Goal: Task Accomplishment & Management: Use online tool/utility

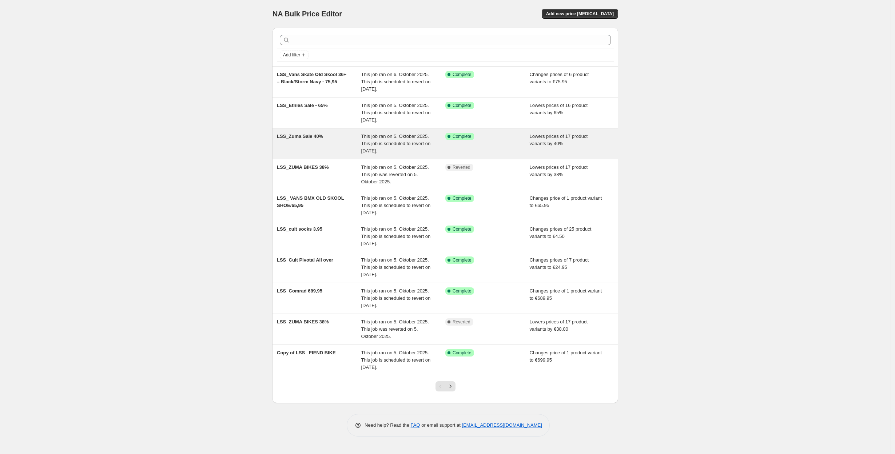
click at [295, 146] on div "LSS_Zuma Sale 40%" at bounding box center [319, 144] width 84 height 22
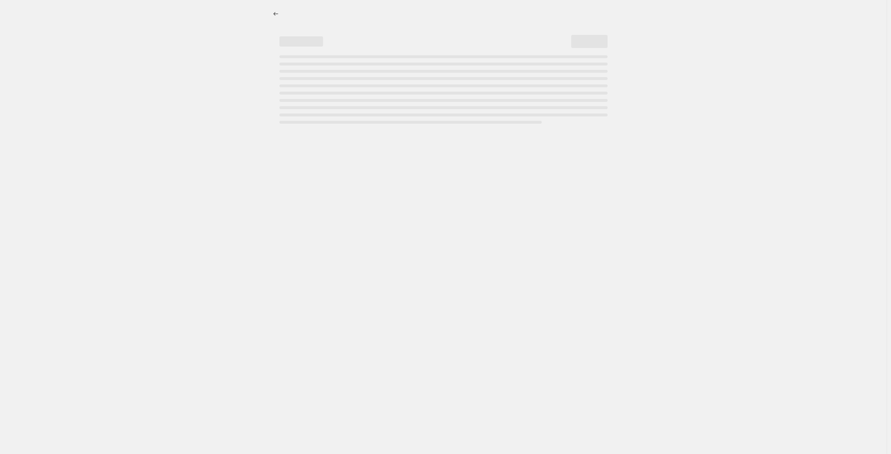
select select "percentage"
select select "no_change"
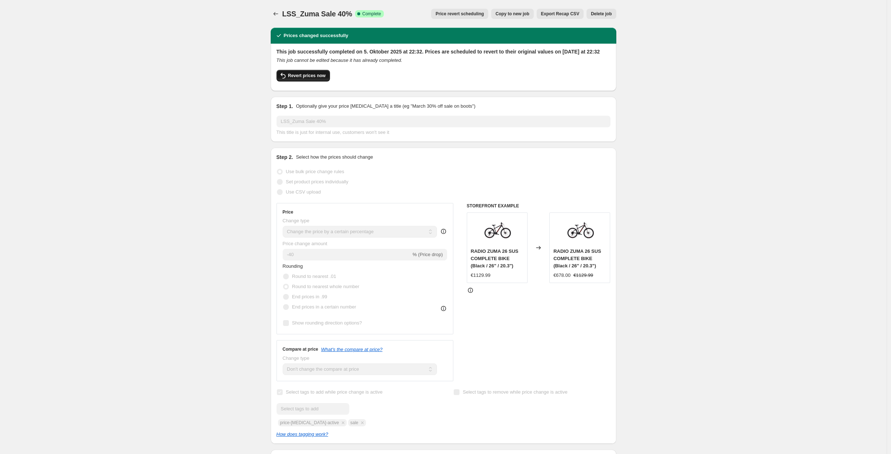
click at [302, 82] on button "Revert prices now" at bounding box center [303, 76] width 53 height 12
checkbox input "false"
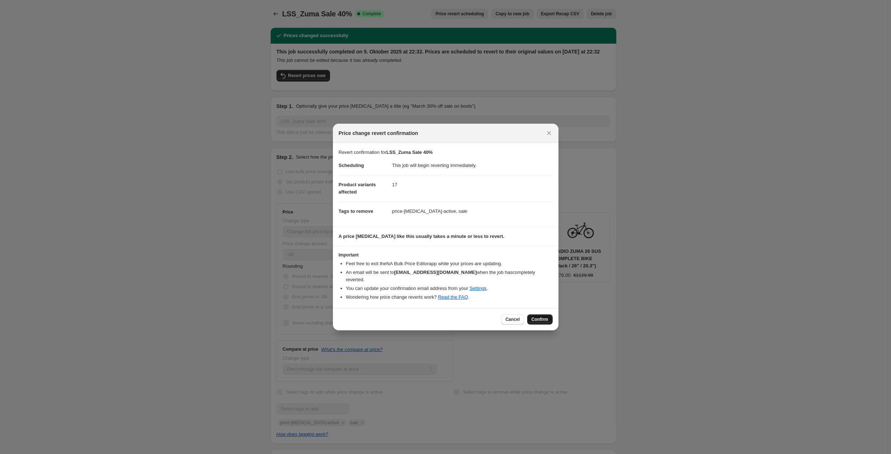
click at [535, 319] on button "Confirm" at bounding box center [539, 319] width 25 height 10
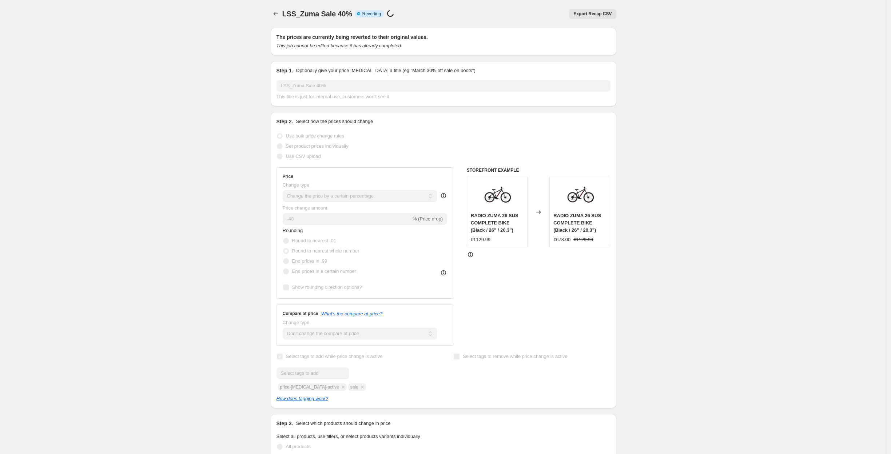
select select "percentage"
select select "no_change"
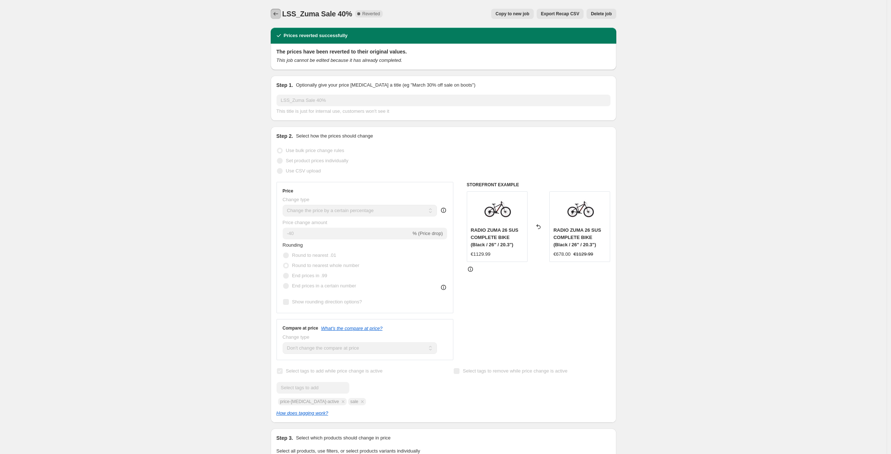
click at [274, 13] on icon "Price change jobs" at bounding box center [275, 13] width 7 height 7
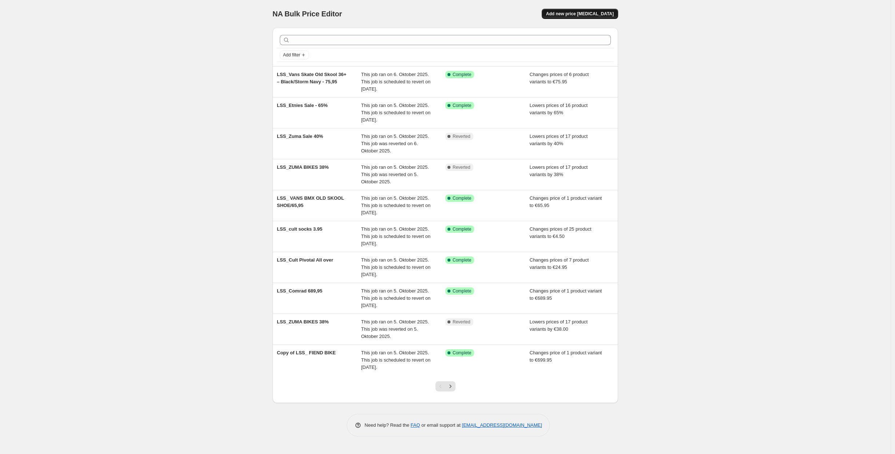
click at [568, 12] on span "Add new price [MEDICAL_DATA]" at bounding box center [580, 14] width 68 height 6
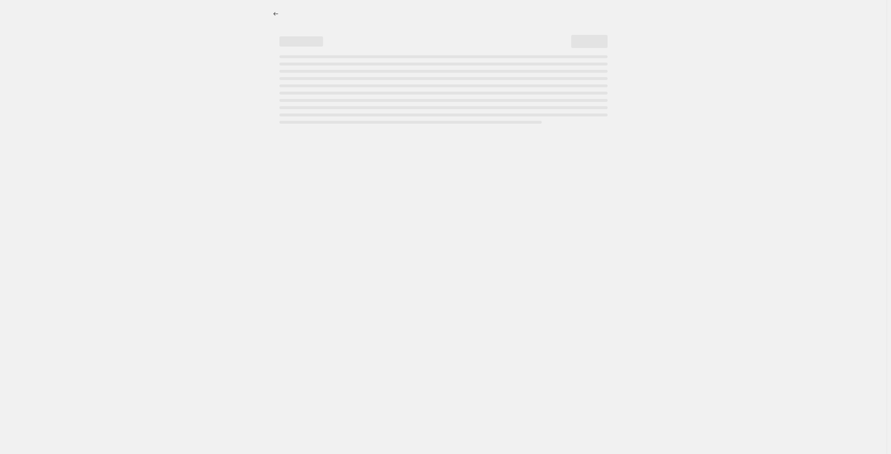
select select "percentage"
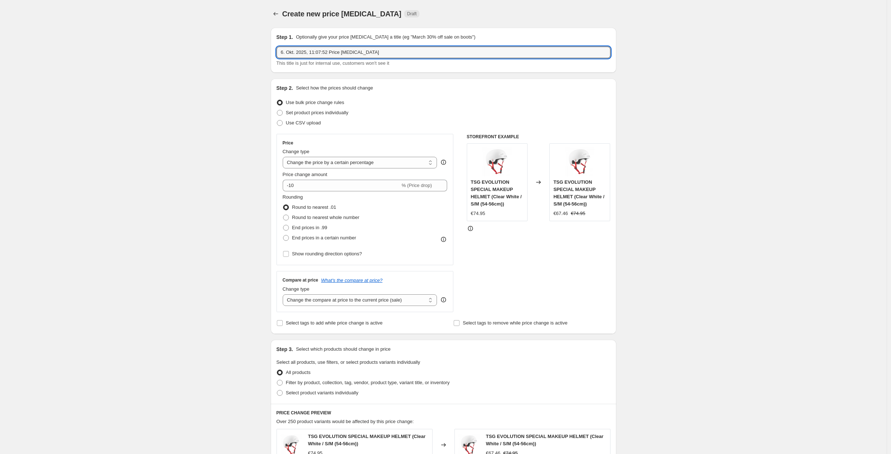
drag, startPoint x: 380, startPoint y: 52, endPoint x: 202, endPoint y: 42, distance: 178.2
click at [202, 42] on div "Create new price change job. This page is ready Create new price change job Dra…" at bounding box center [443, 365] width 887 height 730
type input "l"
type input "LLS-ZUMA_43% discount"
click at [319, 184] on input "-10" at bounding box center [342, 186] width 118 height 12
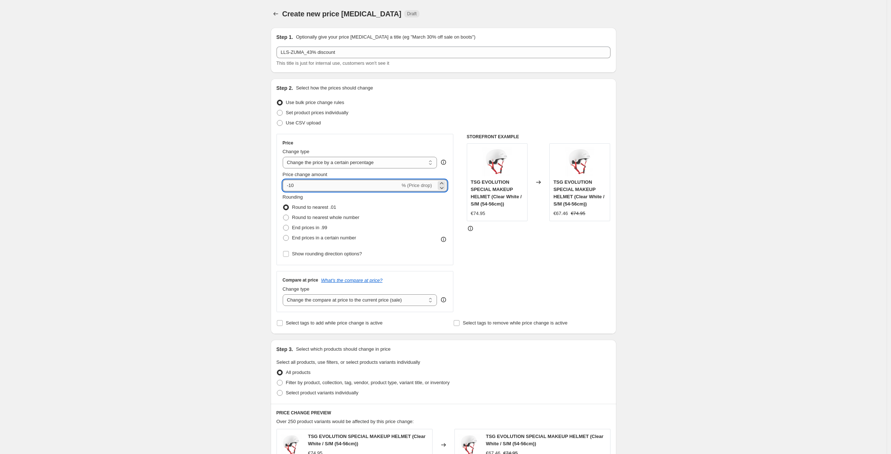
type input "-1"
type input "-3"
type input "-43"
click at [287, 237] on span at bounding box center [286, 238] width 6 height 6
click at [283, 235] on input "End prices in a certain number" at bounding box center [283, 235] width 0 height 0
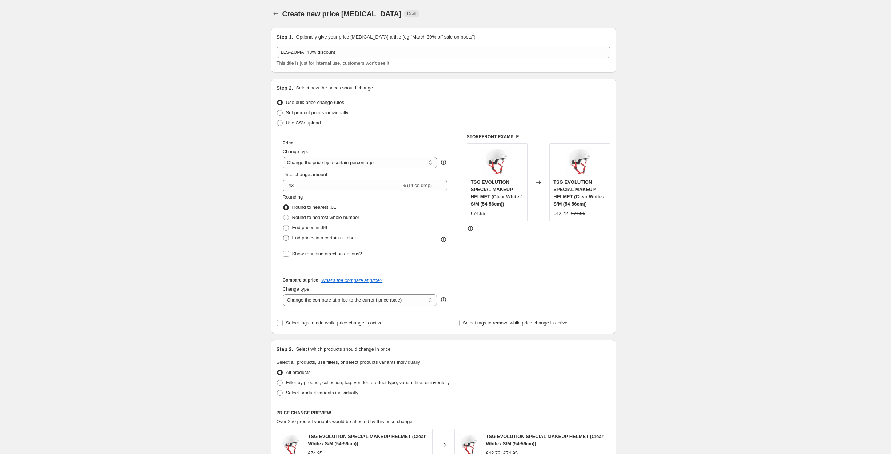
radio input "true"
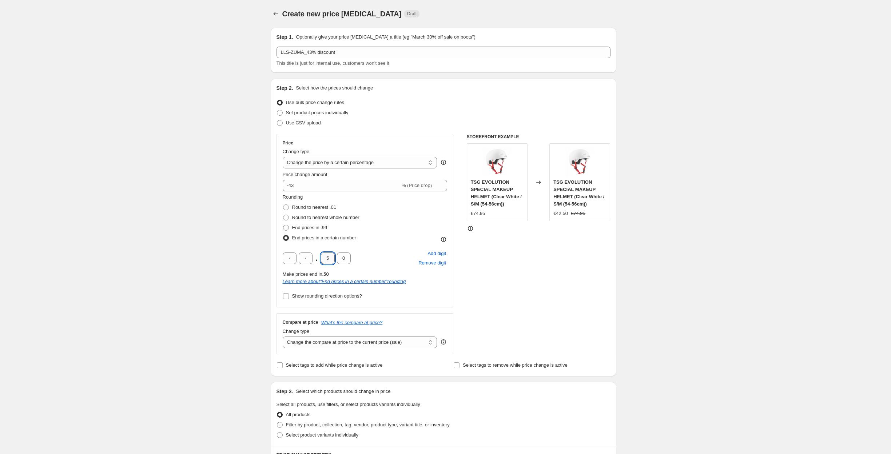
click at [328, 257] on input "5" at bounding box center [328, 259] width 14 height 12
type input "9"
click at [343, 259] on input "0" at bounding box center [344, 259] width 14 height 12
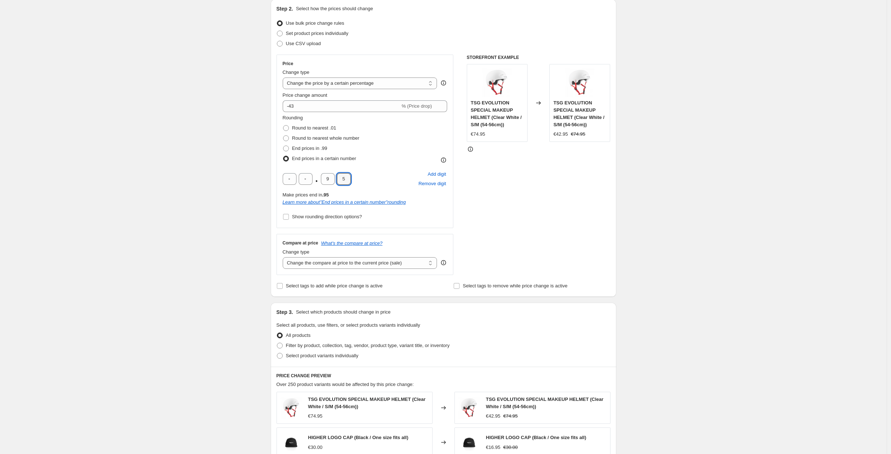
scroll to position [80, 0]
type input "5"
click at [333, 265] on select "Change the compare at price to the current price (sale) Change the compare at p…" at bounding box center [360, 263] width 155 height 12
select select "no_change"
click at [285, 257] on select "Change the compare at price to the current price (sale) Change the compare at p…" at bounding box center [360, 263] width 155 height 12
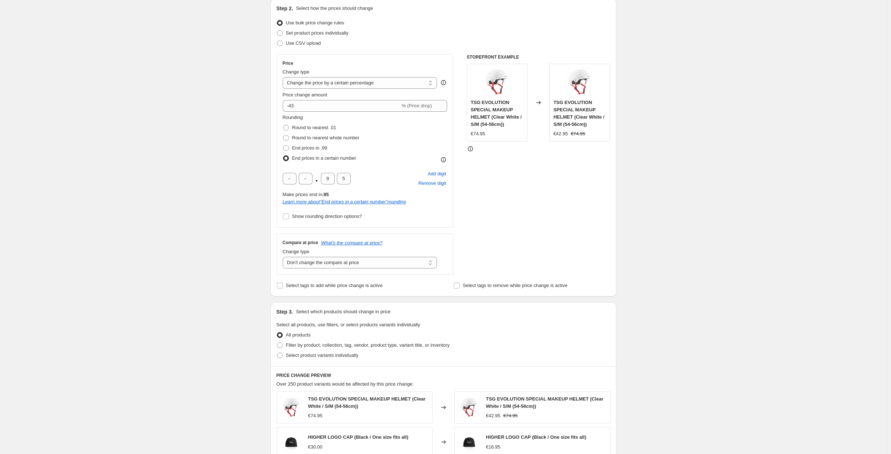
scroll to position [152, 0]
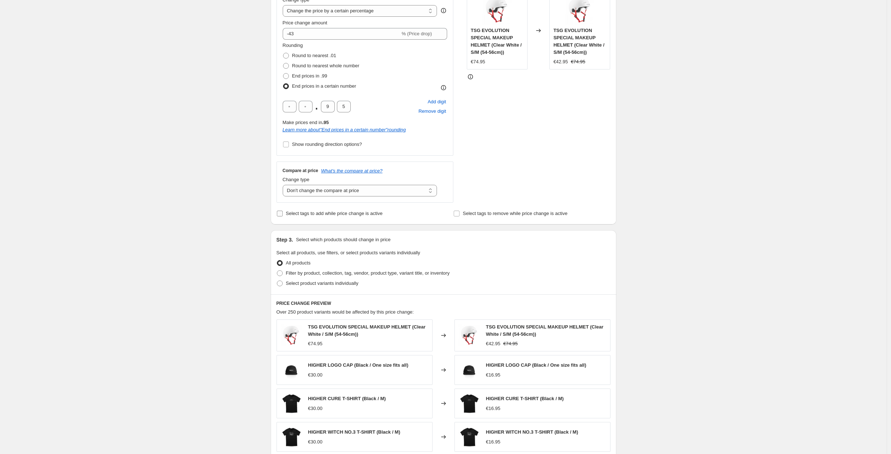
click at [281, 214] on input "Select tags to add while price change is active" at bounding box center [280, 214] width 6 height 6
checkbox input "true"
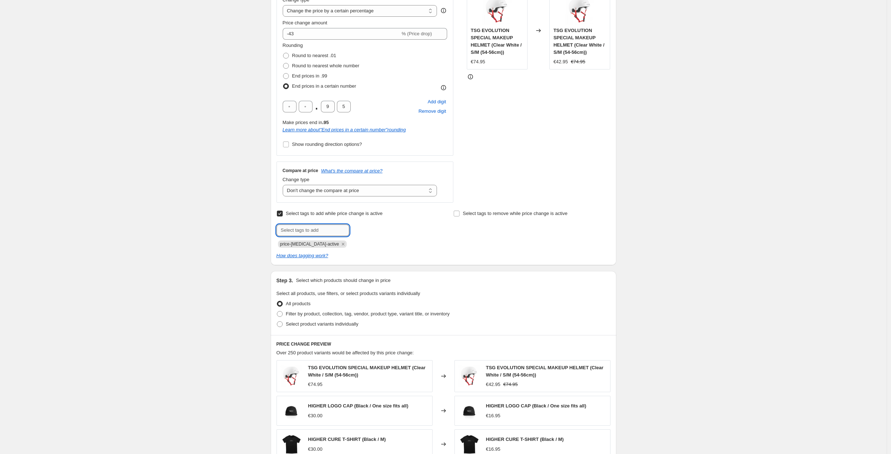
click at [297, 230] on input "text" at bounding box center [313, 231] width 73 height 12
type input "d"
type input "a"
type input "sale"
click at [372, 231] on span "sale" at bounding box center [369, 229] width 8 height 5
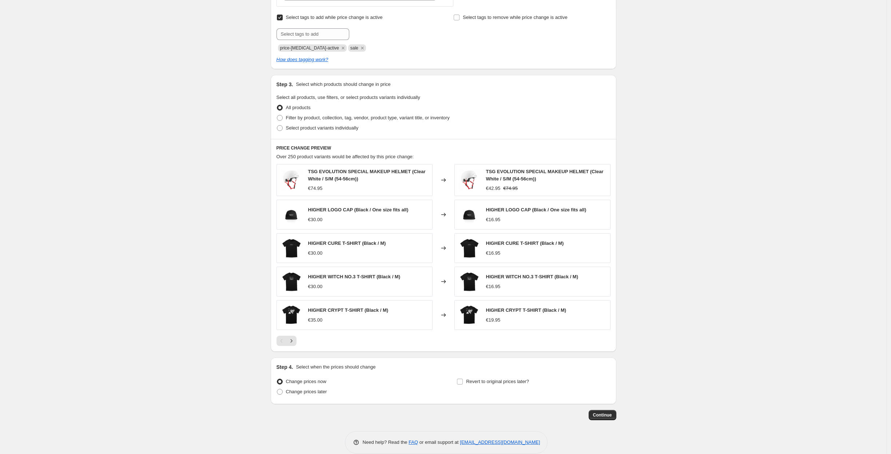
scroll to position [349, 0]
click at [281, 126] on span at bounding box center [280, 127] width 6 height 6
click at [277, 125] on input "Select product variants individually" at bounding box center [277, 124] width 0 height 0
radio input "true"
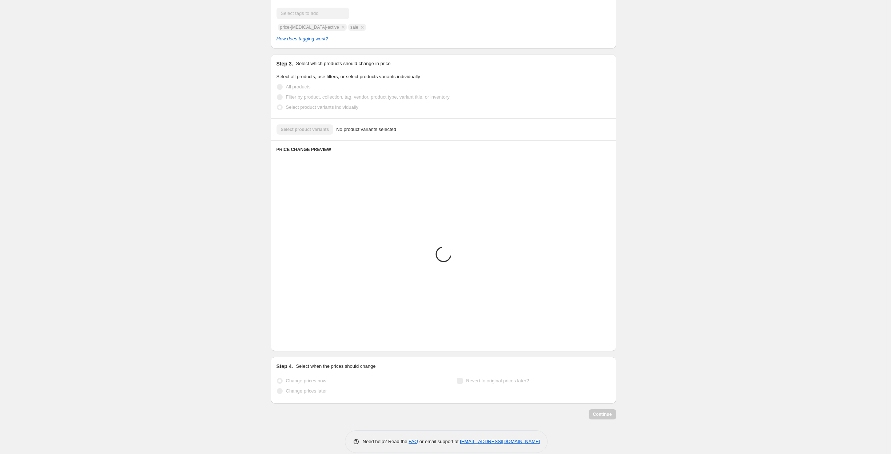
scroll to position [195, 0]
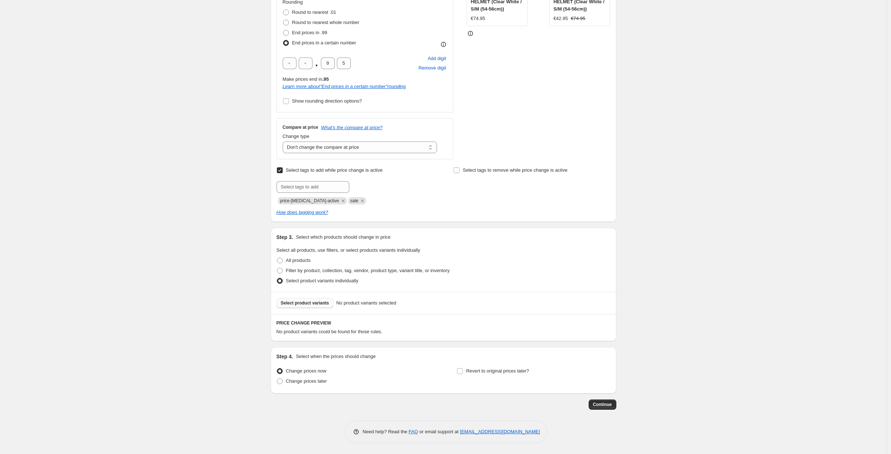
click at [305, 301] on span "Select product variants" at bounding box center [305, 303] width 48 height 6
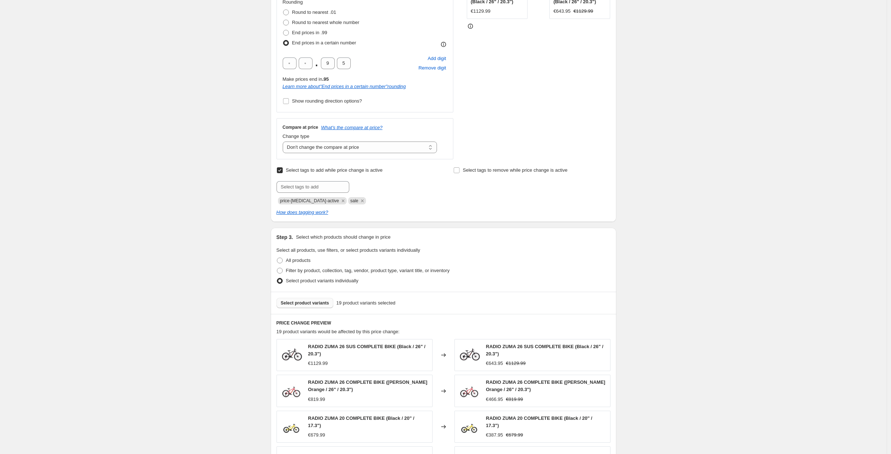
scroll to position [385, 0]
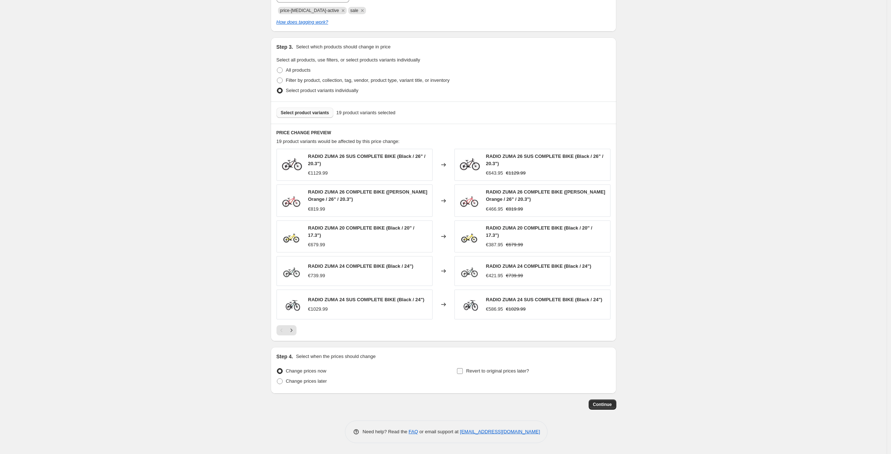
click at [463, 373] on input "Revert to original prices later?" at bounding box center [460, 371] width 6 height 6
checkbox input "true"
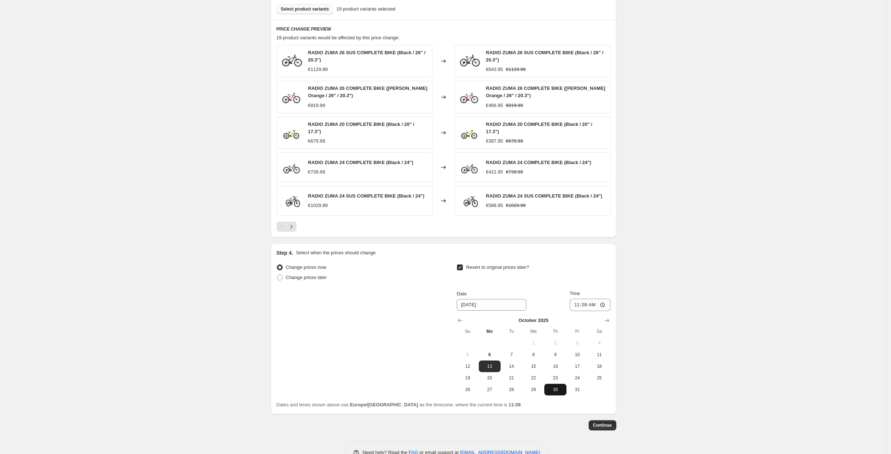
scroll to position [510, 0]
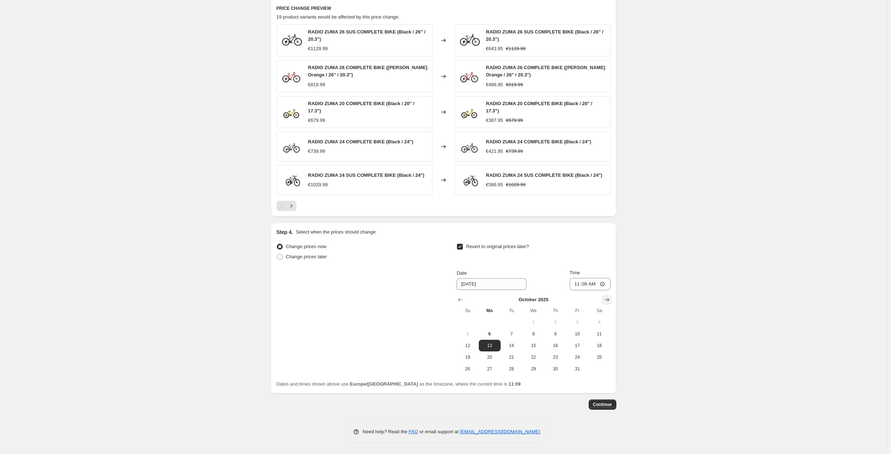
click at [611, 299] on icon "Show next month, November 2025" at bounding box center [606, 299] width 7 height 7
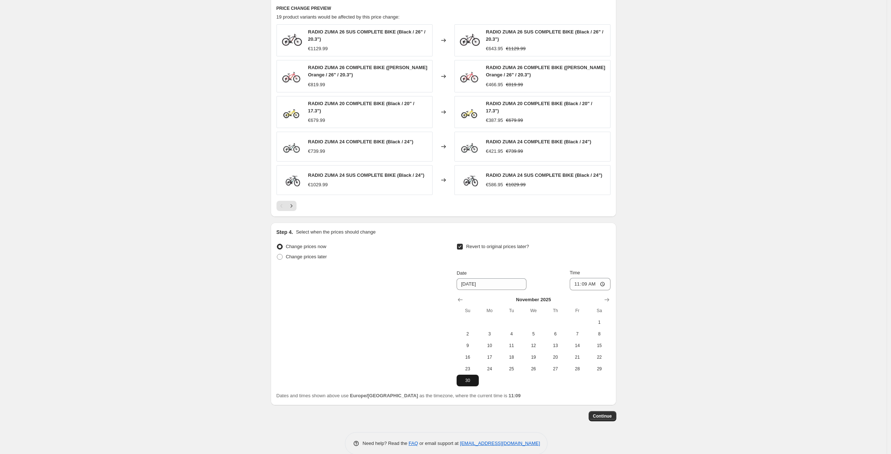
click at [467, 380] on span "30" at bounding box center [468, 381] width 16 height 6
type input "[DATE]"
click at [600, 417] on span "Continue" at bounding box center [602, 416] width 19 height 6
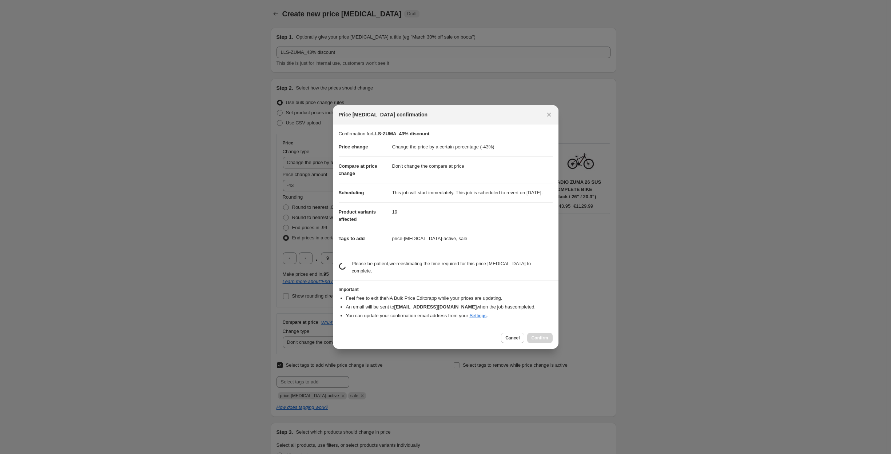
scroll to position [0, 0]
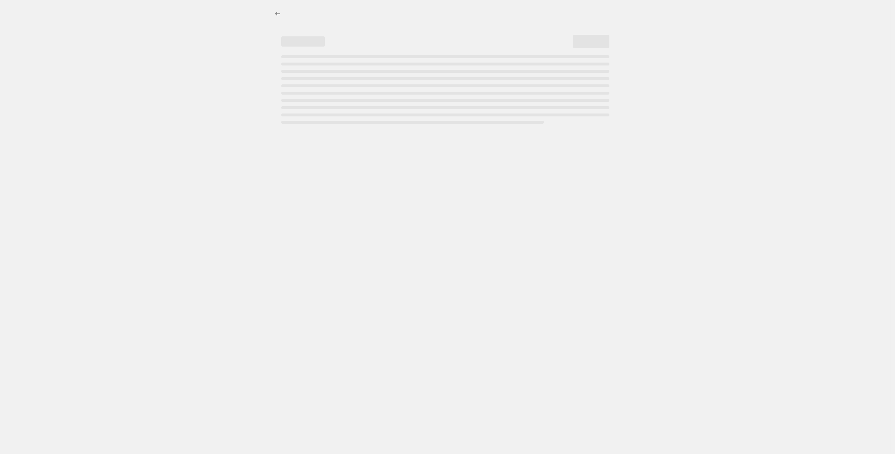
select select "percentage"
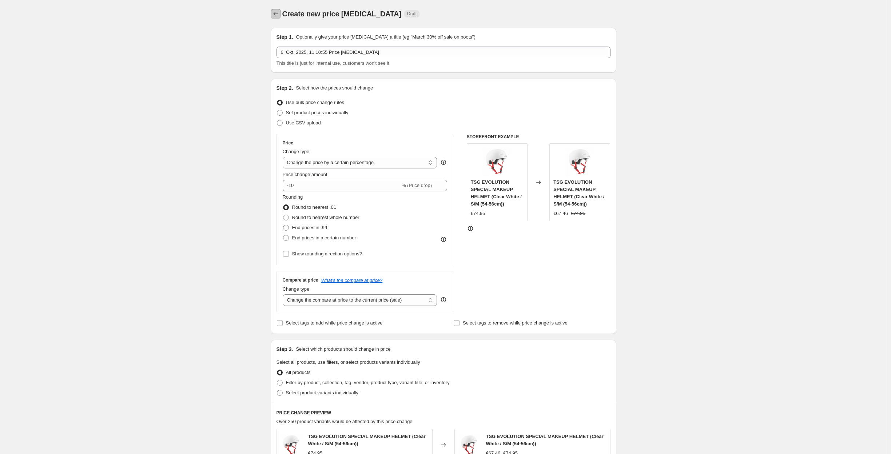
click at [275, 16] on icon "Price change jobs" at bounding box center [275, 13] width 7 height 7
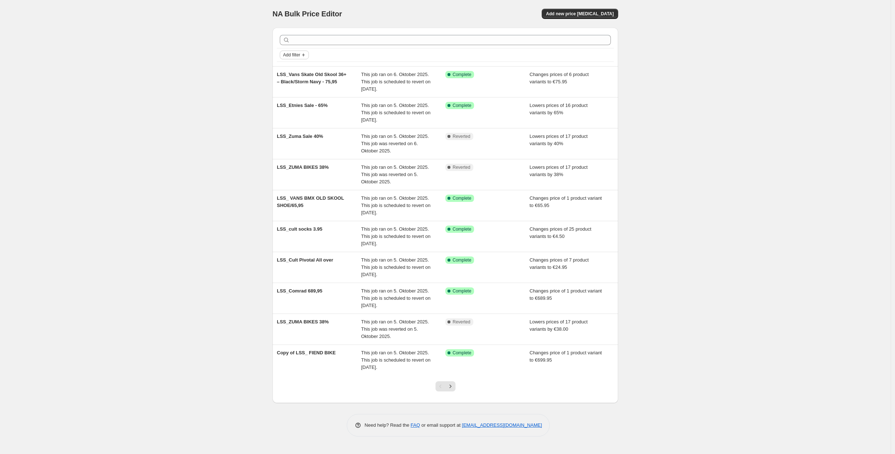
click at [305, 56] on icon "Add filter" at bounding box center [304, 55] width 6 height 6
click at [297, 66] on span "Job status" at bounding box center [294, 69] width 21 height 7
click at [286, 102] on input "Complete" at bounding box center [288, 101] width 6 height 6
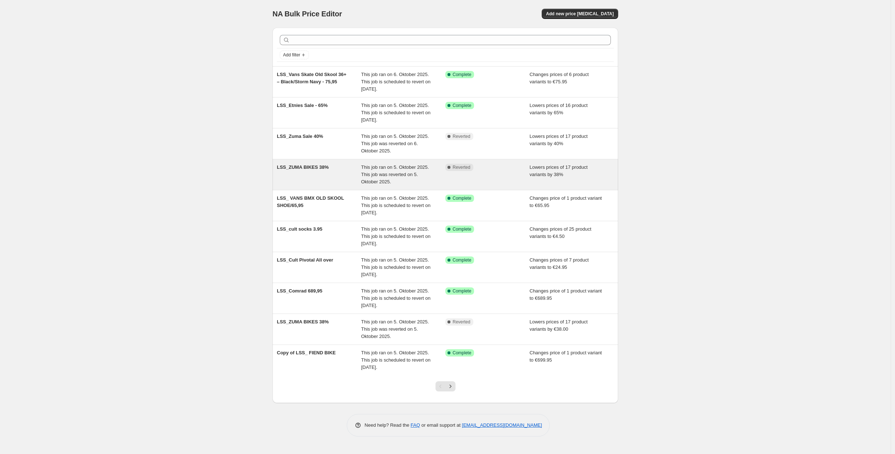
click at [330, 174] on div "LSS_ZUMA BIKES 38%" at bounding box center [319, 175] width 84 height 22
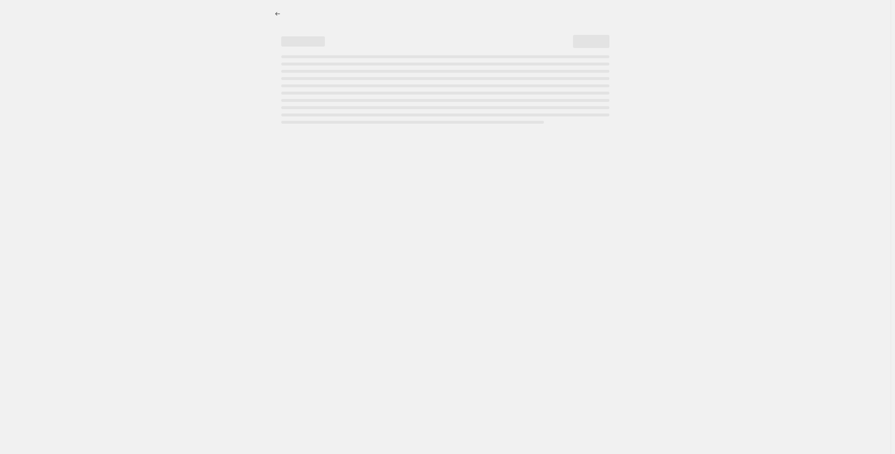
select select "percentage"
select select "no_change"
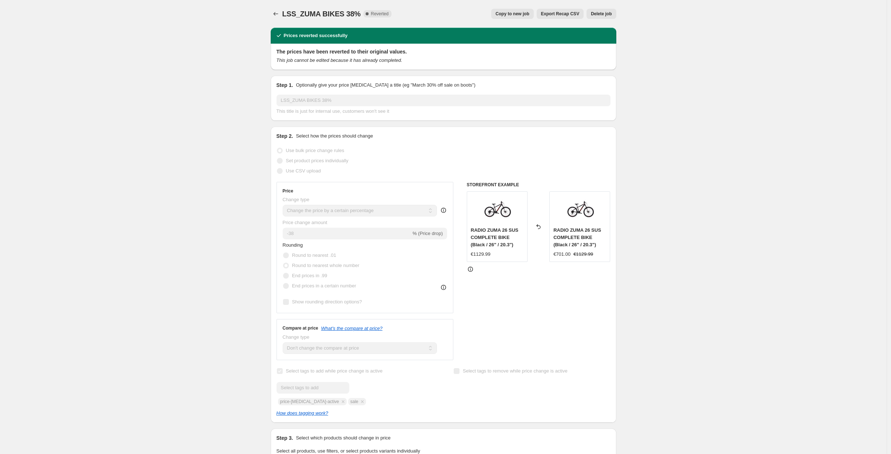
click at [507, 15] on span "Copy to new job" at bounding box center [513, 14] width 34 height 6
select select "percentage"
select select "no_change"
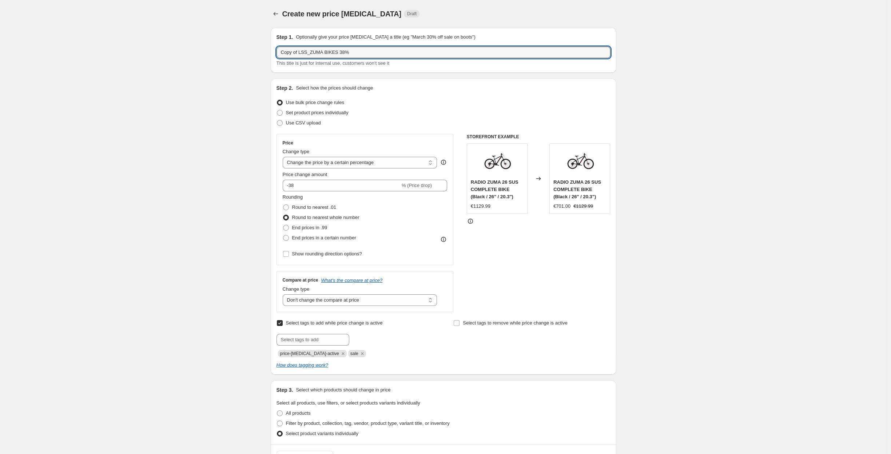
drag, startPoint x: 301, startPoint y: 51, endPoint x: 258, endPoint y: 55, distance: 43.1
click at [255, 50] on div "Create new price [MEDICAL_DATA]. This page is ready Create new price [MEDICAL_D…" at bounding box center [443, 398] width 887 height 797
type input "LSS_ZUMA BIKES 38%"
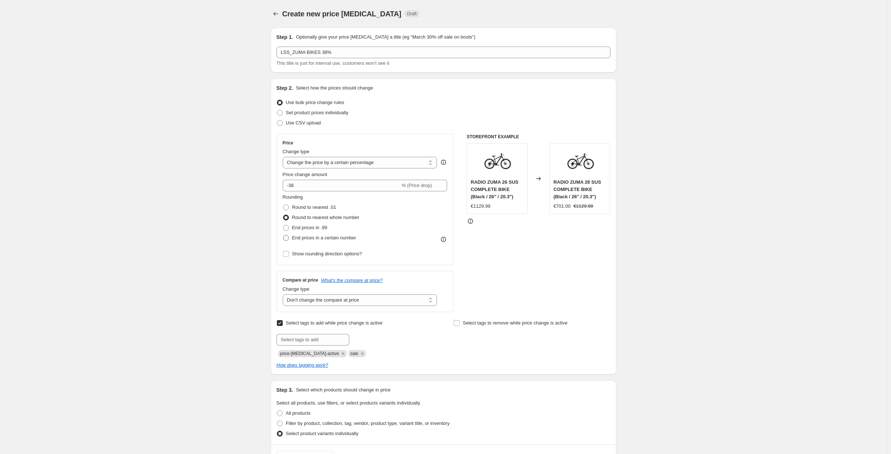
click at [288, 238] on span at bounding box center [286, 238] width 6 height 6
click at [283, 235] on input "End prices in a certain number" at bounding box center [283, 235] width 0 height 0
radio input "true"
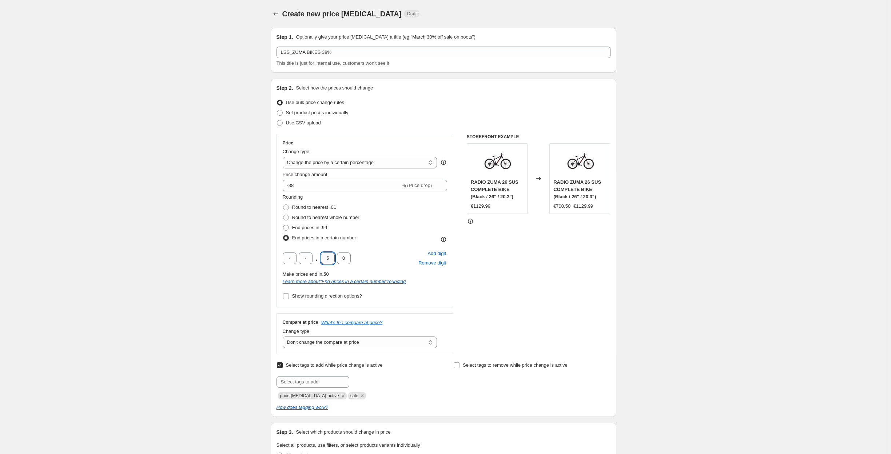
click at [328, 259] on input "5" at bounding box center [328, 259] width 14 height 12
type input "9"
drag, startPoint x: 348, startPoint y: 255, endPoint x: 344, endPoint y: 256, distance: 4.4
click at [344, 256] on input "0" at bounding box center [344, 259] width 14 height 12
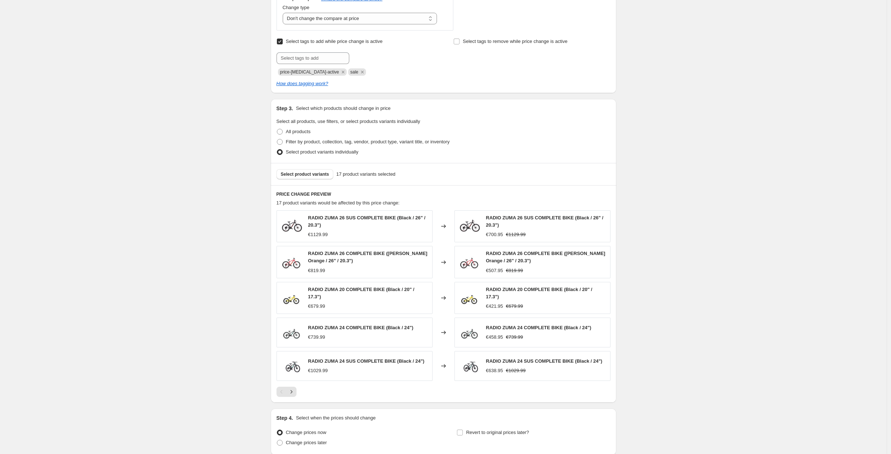
scroll to position [326, 0]
type input "5"
click at [301, 171] on span "Select product variants" at bounding box center [305, 172] width 48 height 6
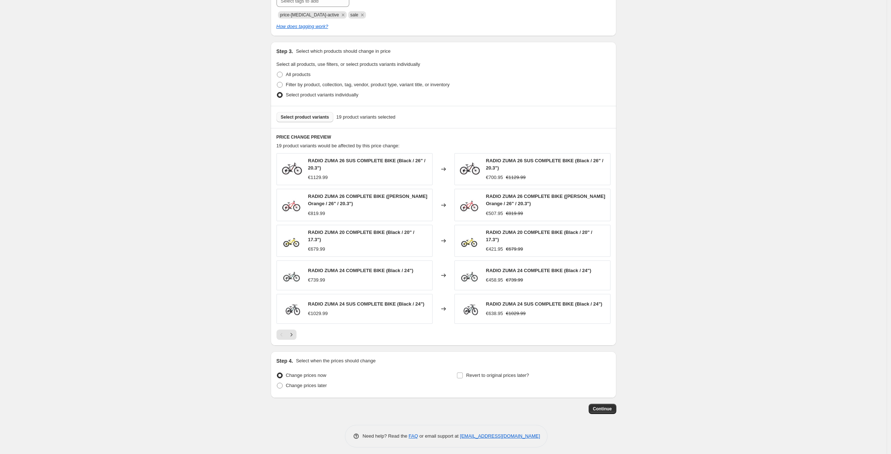
scroll to position [385, 0]
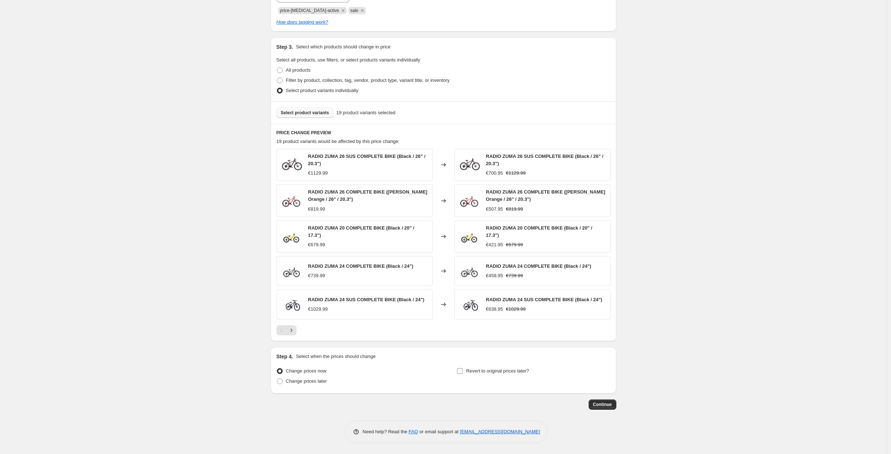
click at [463, 369] on input "Revert to original prices later?" at bounding box center [460, 371] width 6 height 6
checkbox input "true"
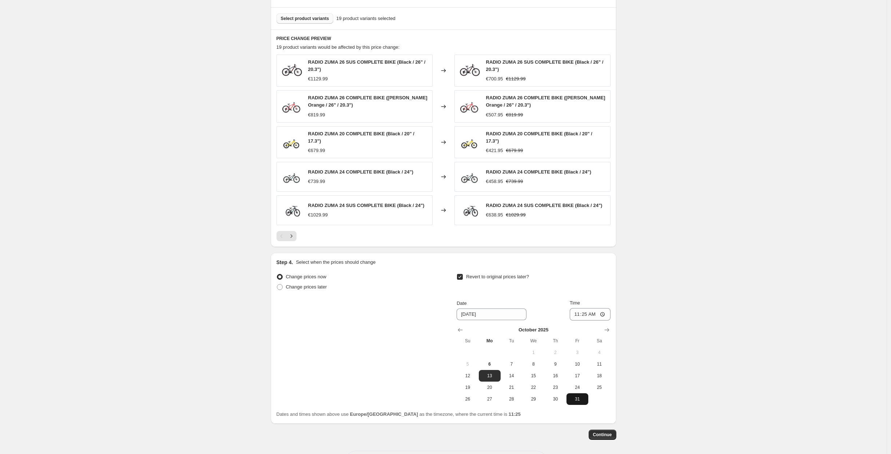
scroll to position [510, 0]
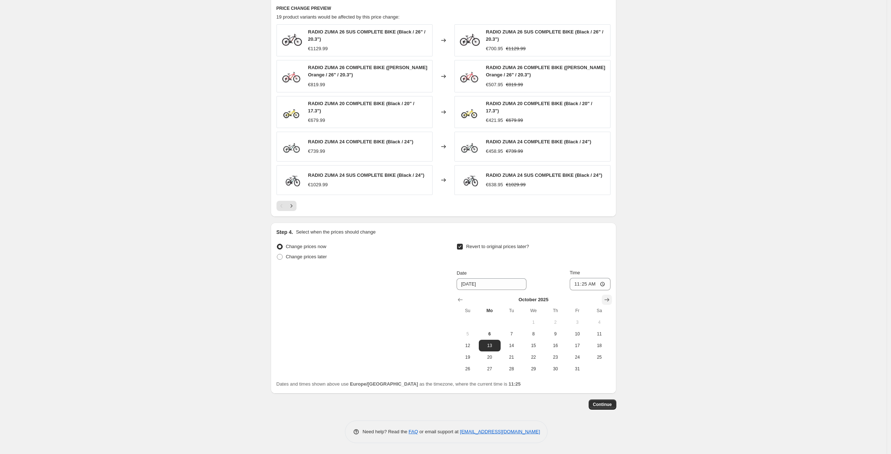
click at [608, 297] on icon "Show next month, November 2025" at bounding box center [606, 299] width 7 height 7
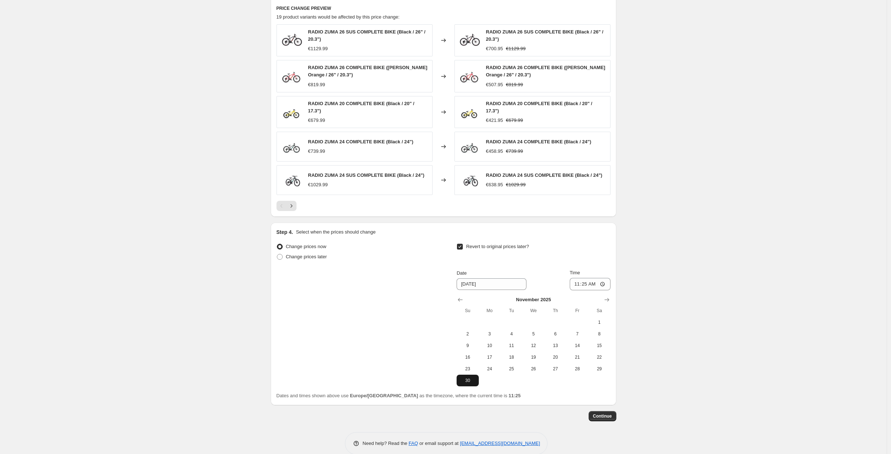
click at [469, 382] on span "30" at bounding box center [468, 381] width 16 height 6
type input "[DATE]"
click at [602, 412] on button "Continue" at bounding box center [603, 416] width 28 height 10
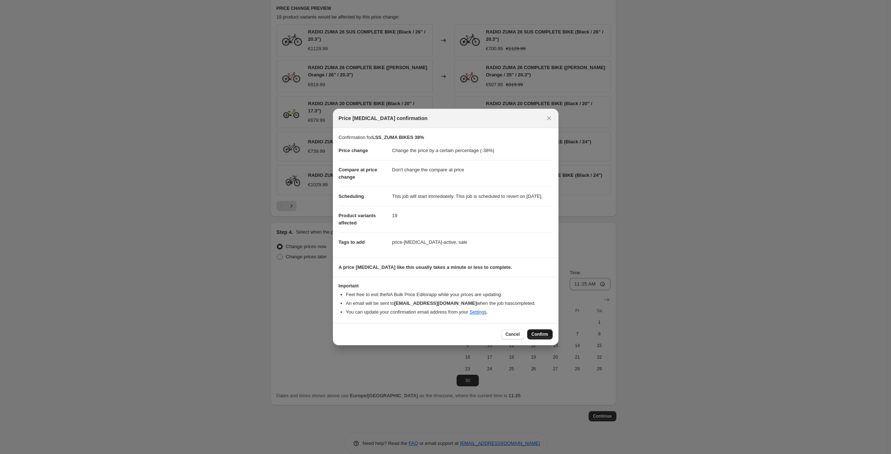
click at [542, 337] on span "Confirm" at bounding box center [540, 335] width 17 height 6
type input "LSS_ZUMA BIKES 38%"
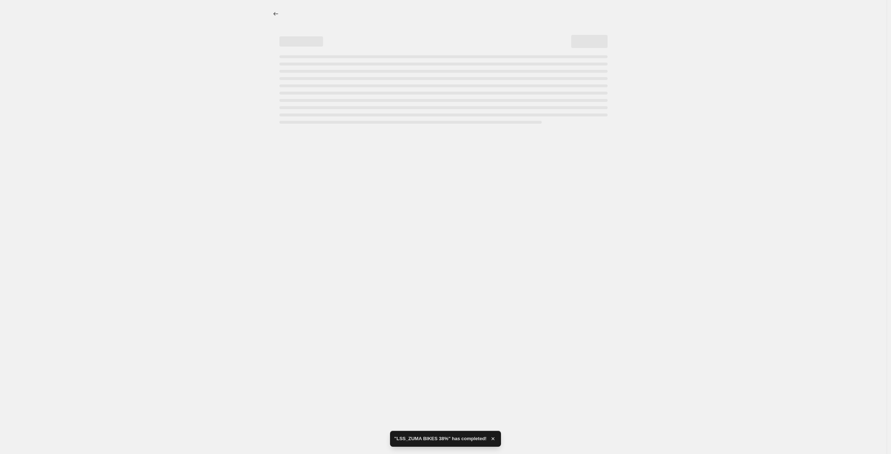
select select "percentage"
select select "no_change"
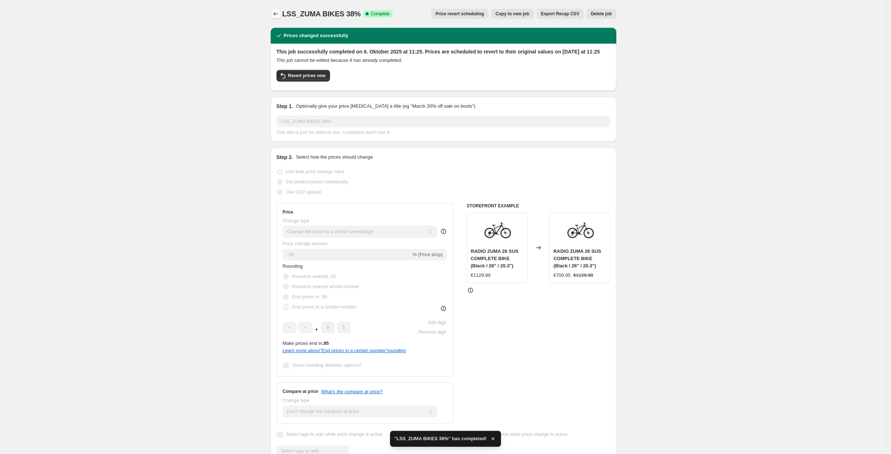
click at [274, 12] on icon "Price change jobs" at bounding box center [275, 13] width 7 height 7
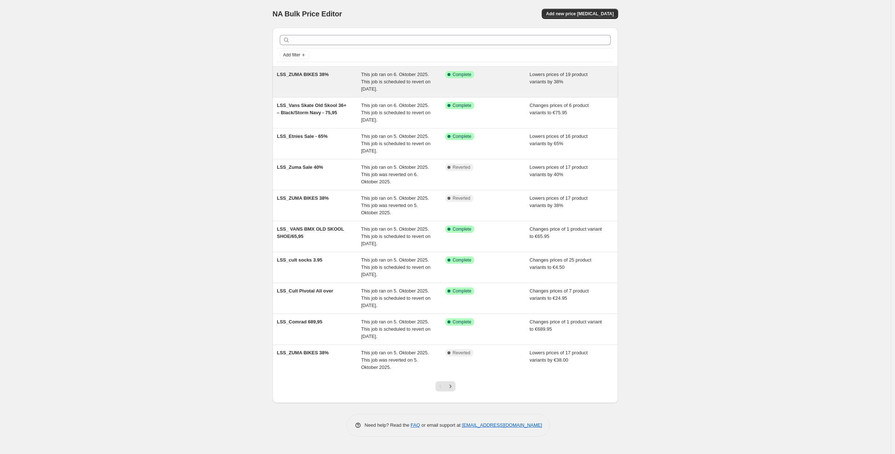
click at [307, 72] on span "LSS_ZUMA BIKES 38%" at bounding box center [303, 74] width 52 height 5
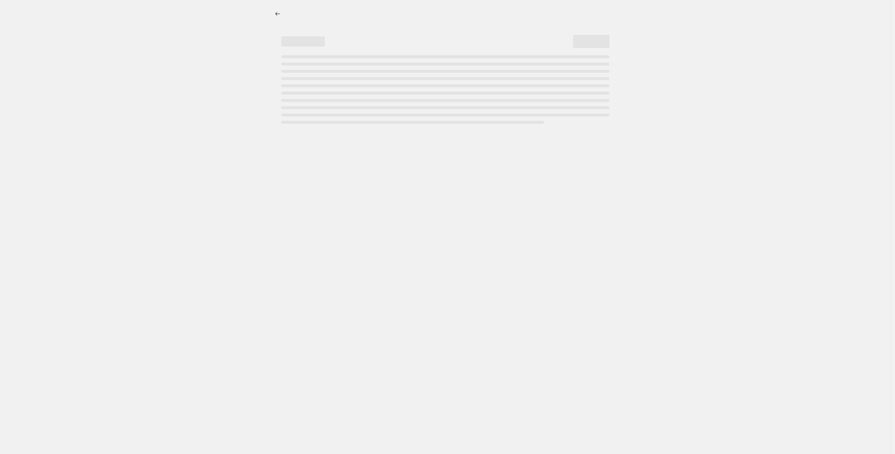
select select "percentage"
select select "no_change"
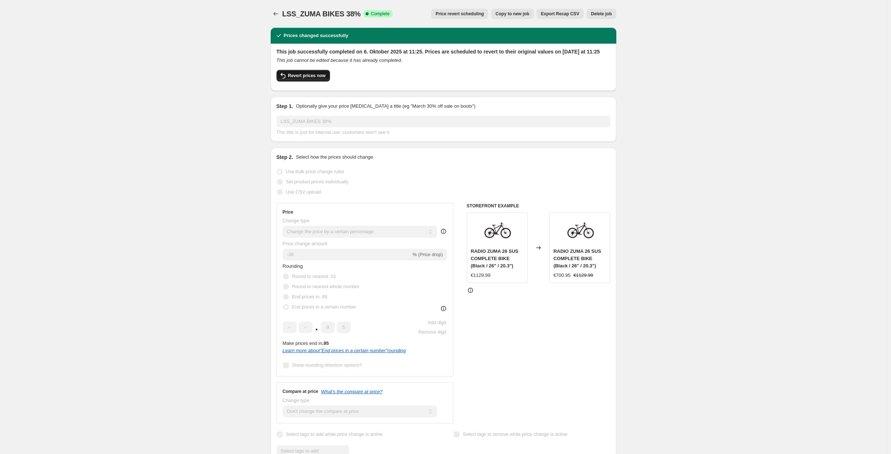
click at [304, 79] on span "Revert prices now" at bounding box center [306, 76] width 37 height 6
checkbox input "false"
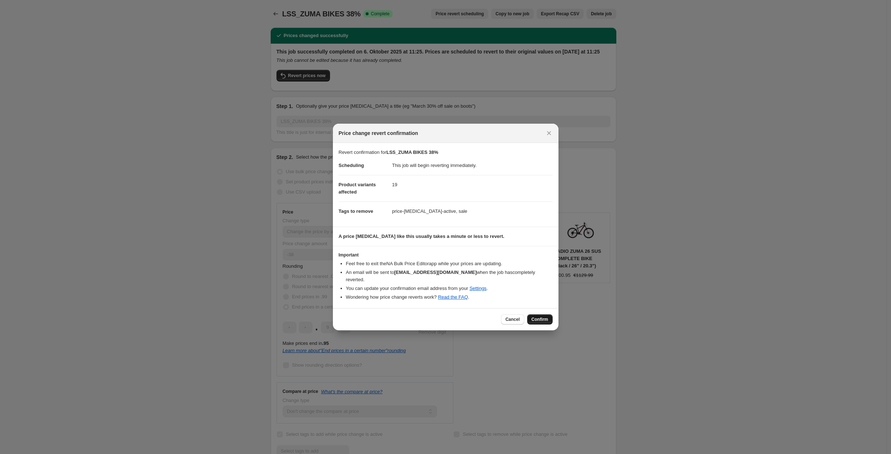
click at [540, 317] on span "Confirm" at bounding box center [540, 320] width 17 height 6
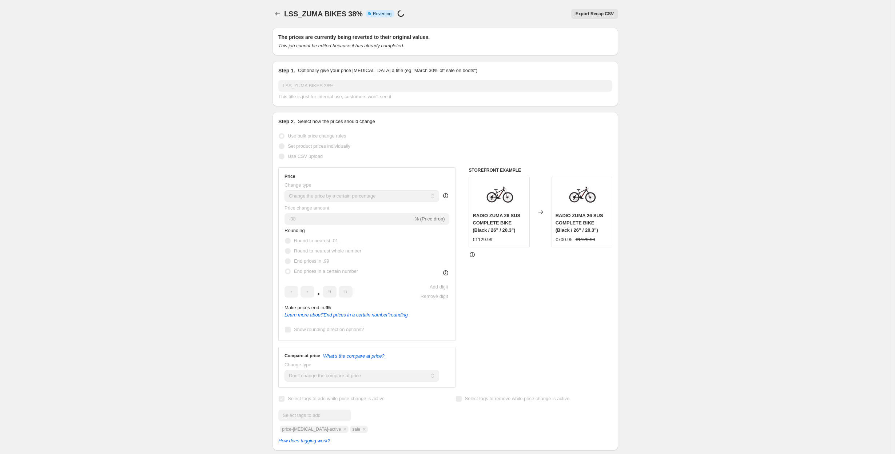
select select "percentage"
select select "no_change"
checkbox input "true"
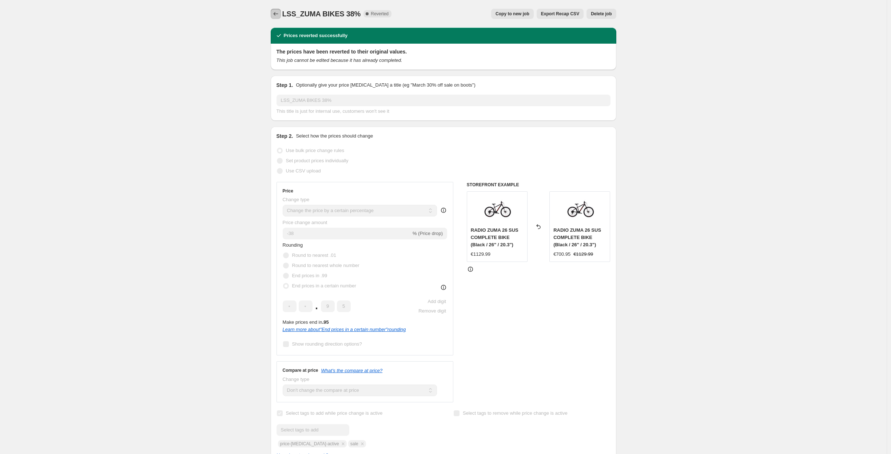
click at [275, 15] on icon "Price change jobs" at bounding box center [275, 13] width 7 height 7
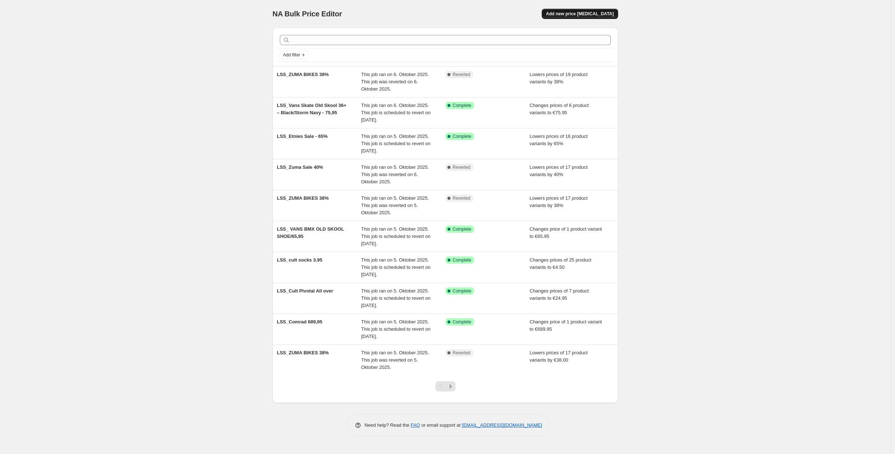
click at [580, 12] on span "Add new price [MEDICAL_DATA]" at bounding box center [580, 14] width 68 height 6
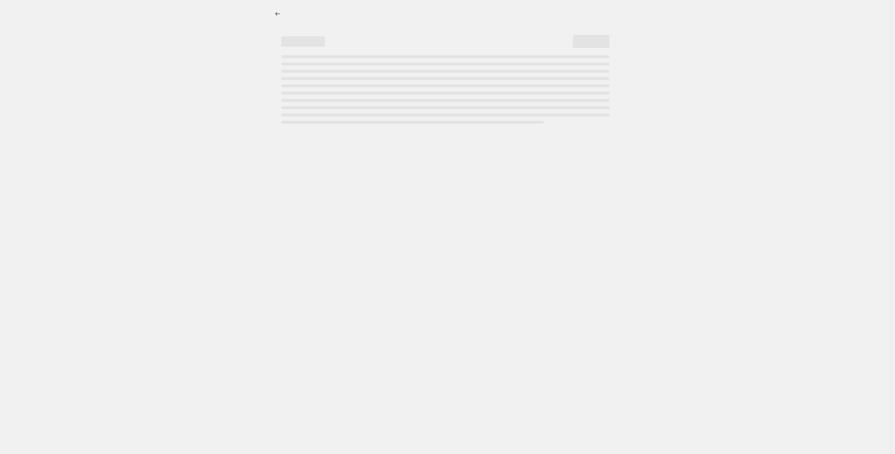
select select "percentage"
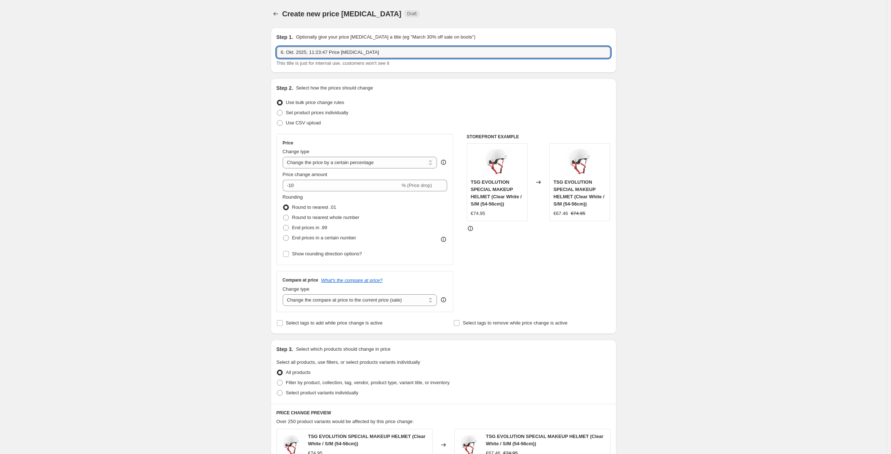
drag, startPoint x: 373, startPoint y: 54, endPoint x: 272, endPoint y: 42, distance: 101.1
click at [271, 42] on div "Step 1. Optionally give your price [MEDICAL_DATA] a title (eg "March 30% off sa…" at bounding box center [441, 353] width 352 height 663
type input "LSS-ZUMA BIKES 40%"
click at [311, 164] on select "Change the price to a certain amount Change the price by a certain amount Chang…" at bounding box center [360, 163] width 155 height 12
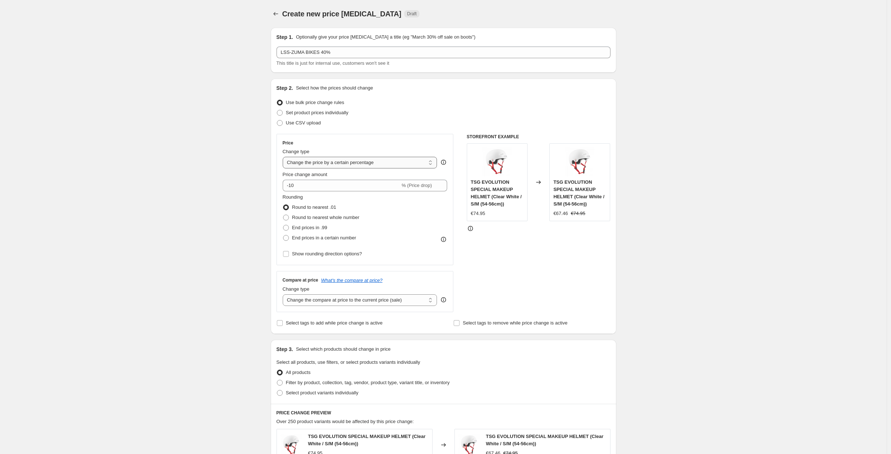
click at [285, 157] on select "Change the price to a certain amount Change the price by a certain amount Chang…" at bounding box center [360, 163] width 155 height 12
drag, startPoint x: 297, startPoint y: 186, endPoint x: 290, endPoint y: 186, distance: 6.9
click at [290, 186] on input "-10" at bounding box center [342, 186] width 118 height 12
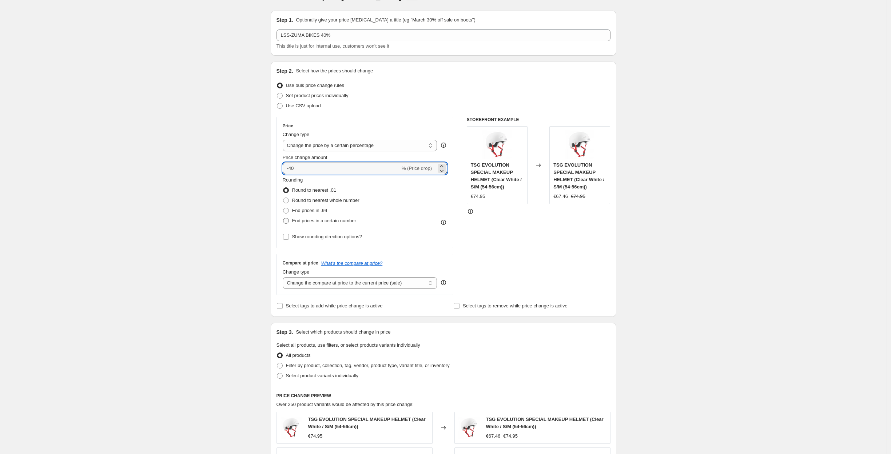
type input "-40"
click at [288, 222] on span at bounding box center [286, 221] width 6 height 6
click at [283, 218] on input "End prices in a certain number" at bounding box center [283, 218] width 0 height 0
radio input "true"
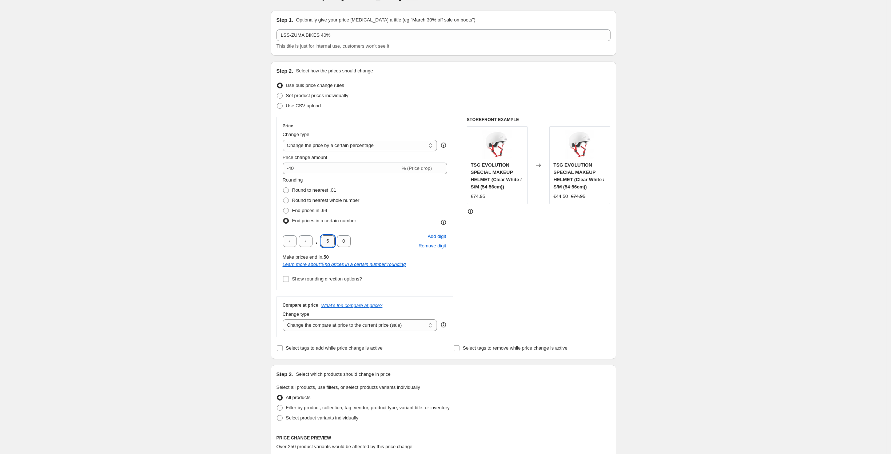
click at [328, 241] on input "5" at bounding box center [328, 241] width 14 height 12
type input "9"
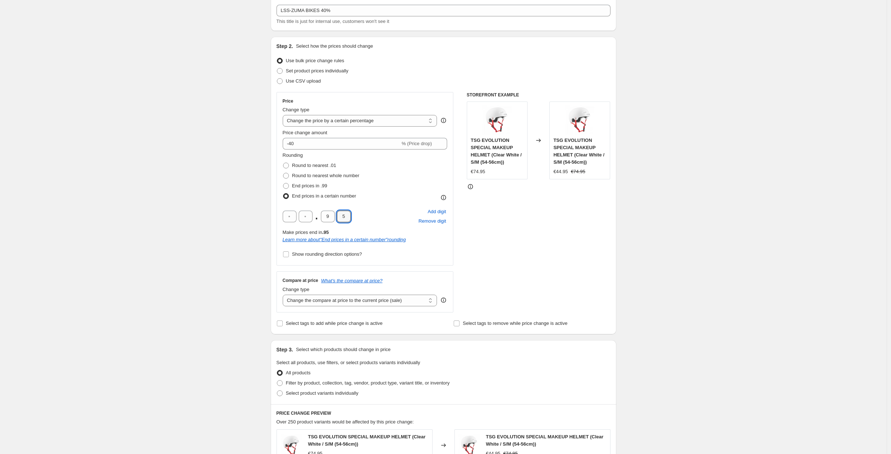
scroll to position [106, 0]
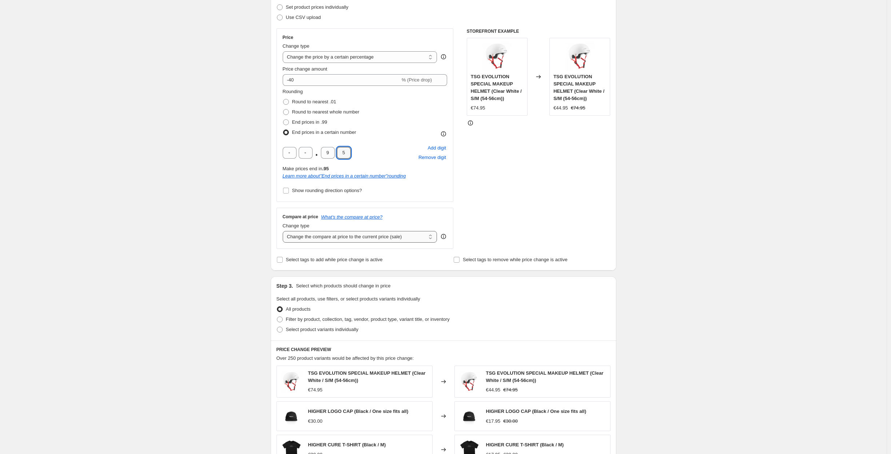
type input "5"
click at [302, 236] on select "Change the compare at price to the current price (sale) Change the compare at p…" at bounding box center [360, 237] width 155 height 12
select select "no_change"
click at [285, 231] on select "Change the compare at price to the current price (sale) Change the compare at p…" at bounding box center [360, 237] width 155 height 12
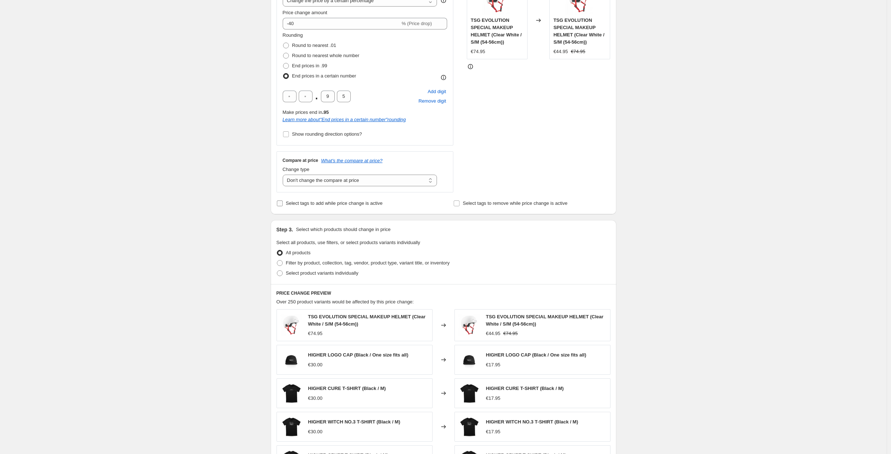
click at [281, 205] on input "Select tags to add while price change is active" at bounding box center [280, 204] width 6 height 6
checkbox input "true"
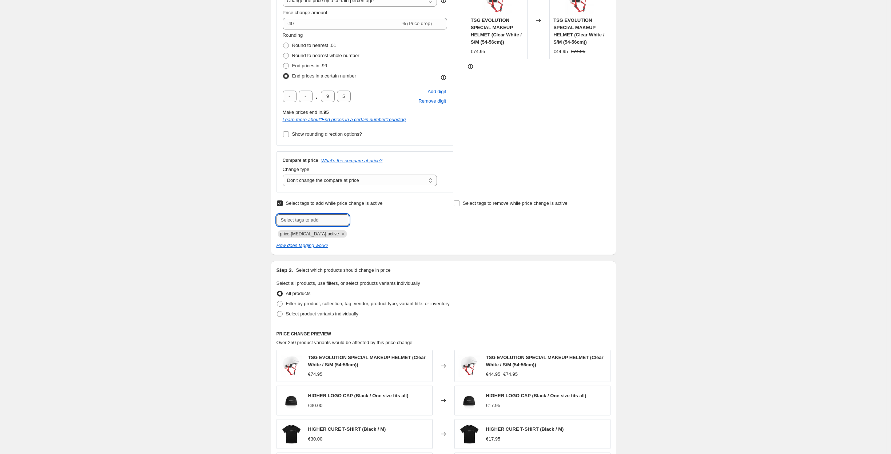
click at [293, 224] on input "text" at bounding box center [313, 220] width 73 height 12
type input "sale"
click at [370, 219] on span "sale" at bounding box center [369, 219] width 8 height 5
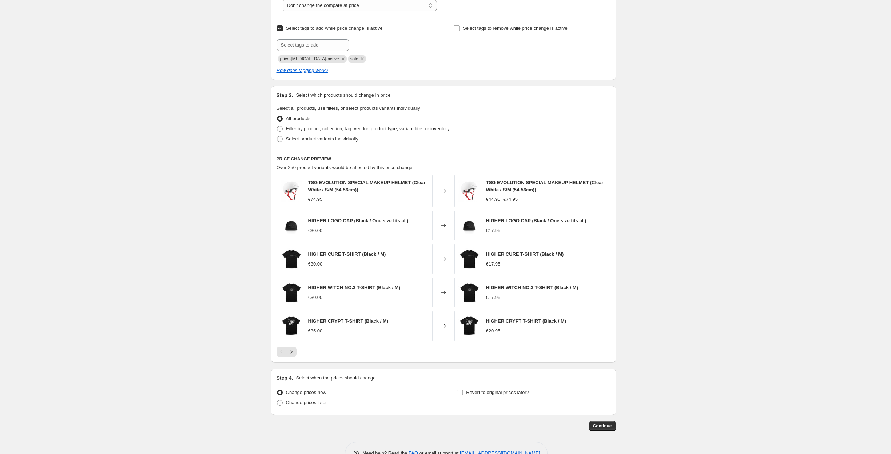
scroll to position [336, 0]
click at [283, 140] on span at bounding box center [280, 141] width 6 height 6
click at [277, 138] on input "Select product variants individually" at bounding box center [277, 138] width 0 height 0
radio input "true"
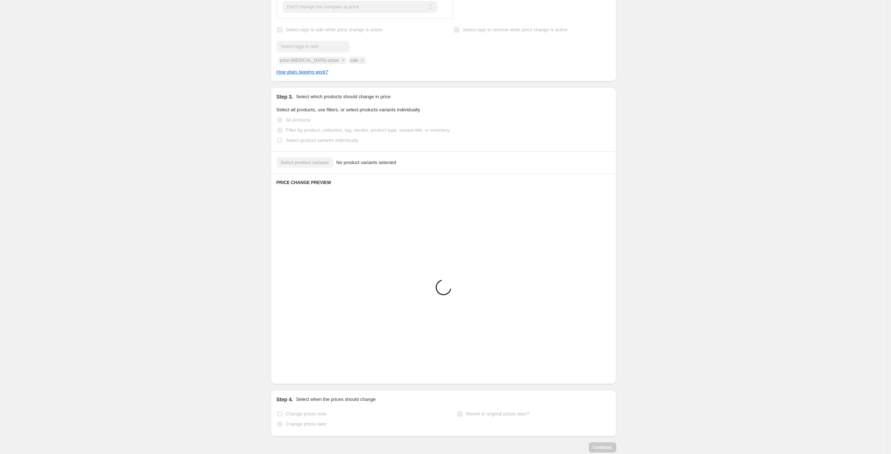
scroll to position [195, 0]
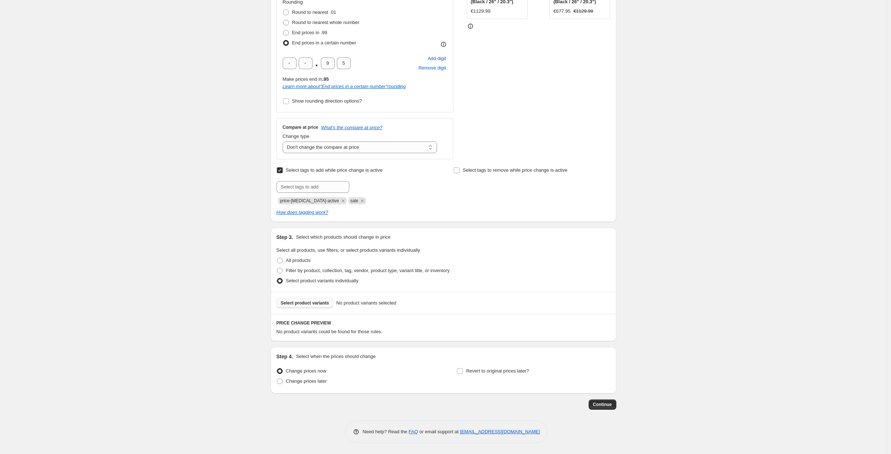
click at [308, 303] on span "Select product variants" at bounding box center [305, 303] width 48 height 6
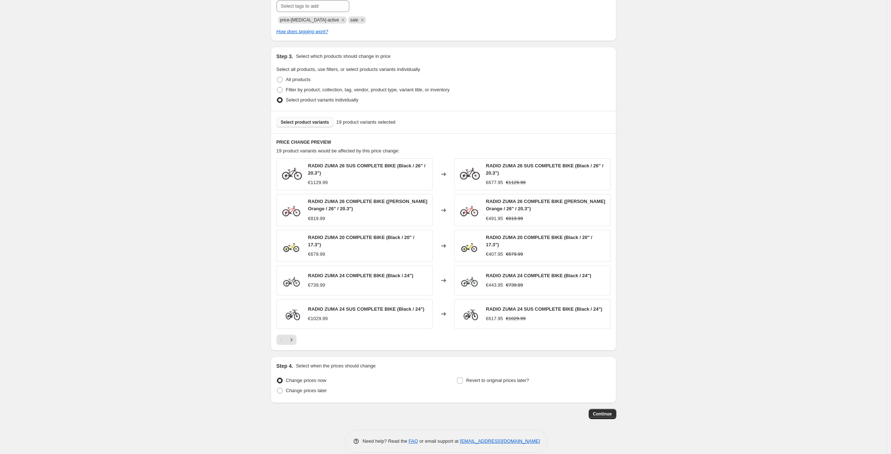
scroll to position [385, 0]
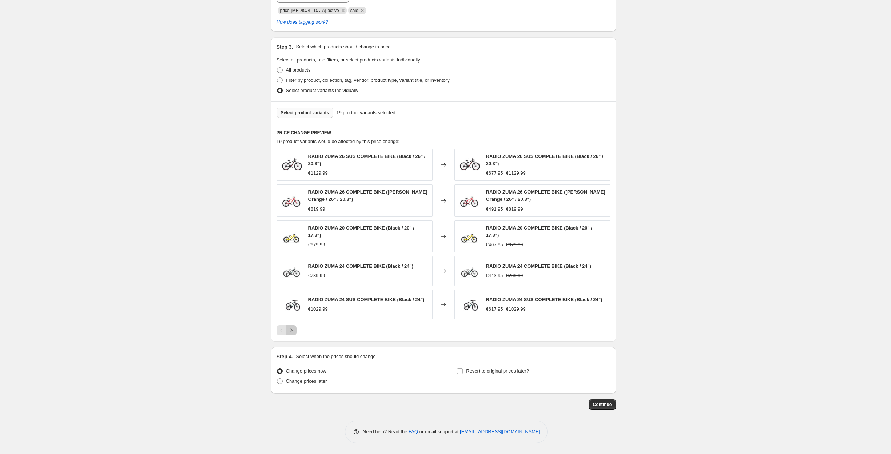
click at [294, 331] on icon "Next" at bounding box center [291, 330] width 7 height 7
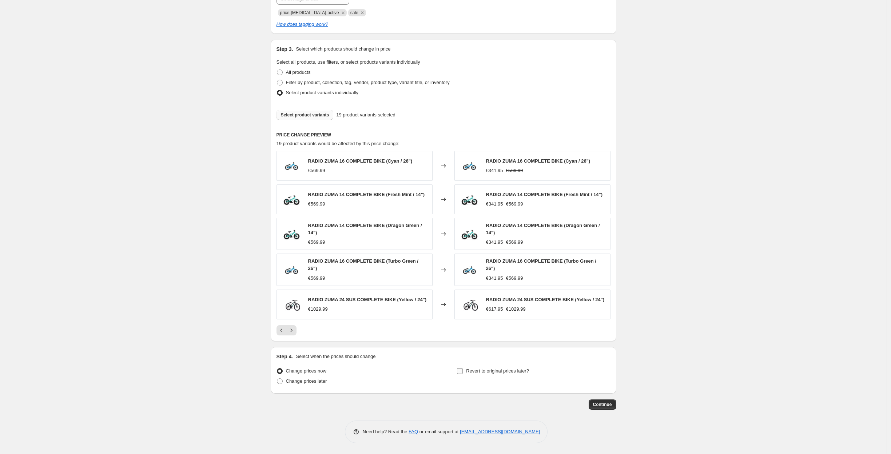
click at [462, 374] on span at bounding box center [460, 371] width 7 height 7
click at [462, 374] on input "Revert to original prices later?" at bounding box center [460, 371] width 6 height 6
checkbox input "true"
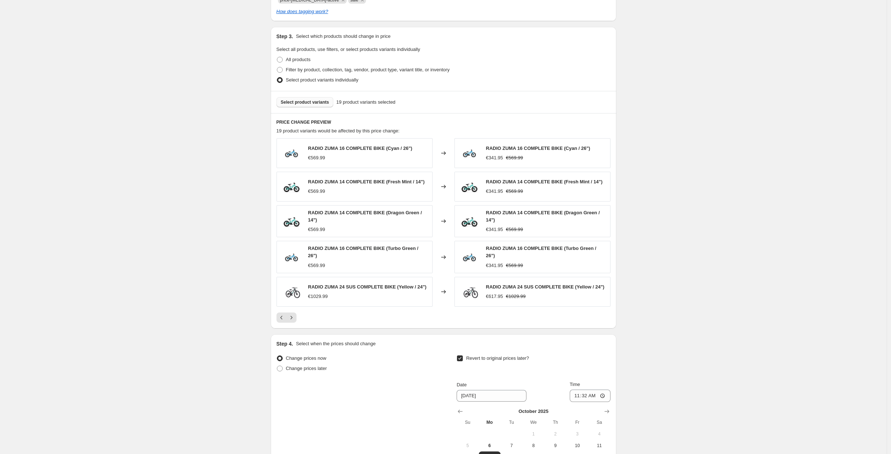
scroll to position [510, 0]
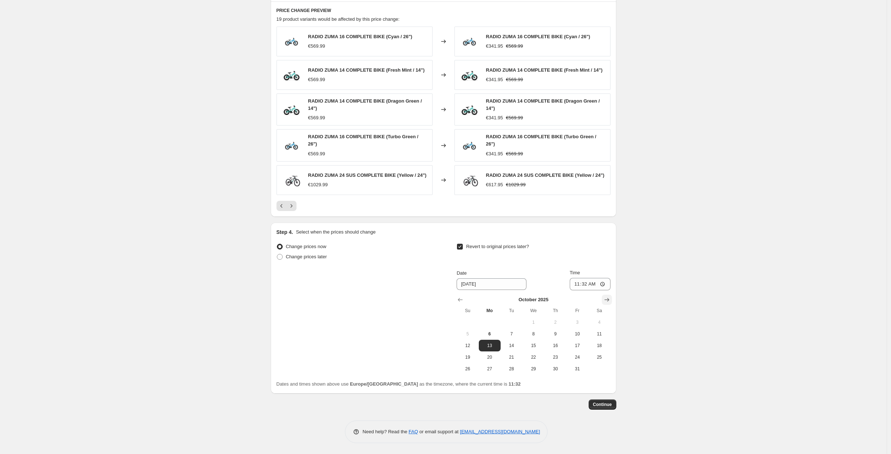
click at [607, 297] on icon "Show next month, November 2025" at bounding box center [606, 299] width 7 height 7
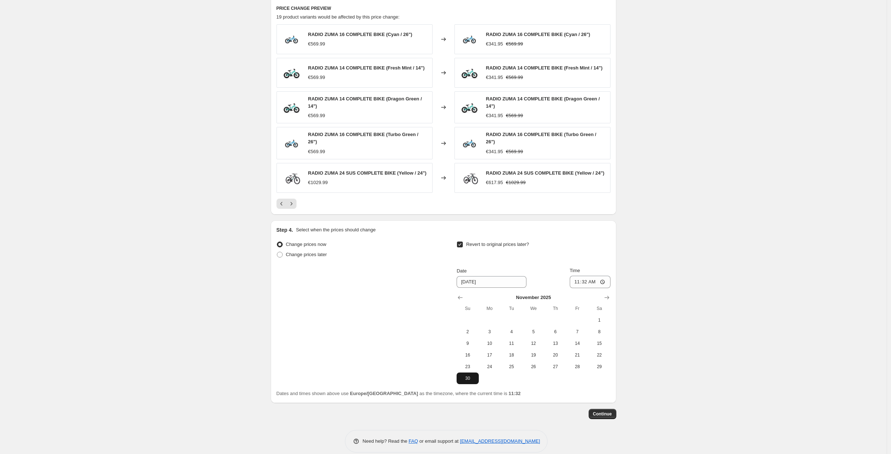
click at [471, 375] on button "30" at bounding box center [468, 379] width 22 height 12
type input "[DATE]"
click at [601, 417] on span "Continue" at bounding box center [602, 414] width 19 height 6
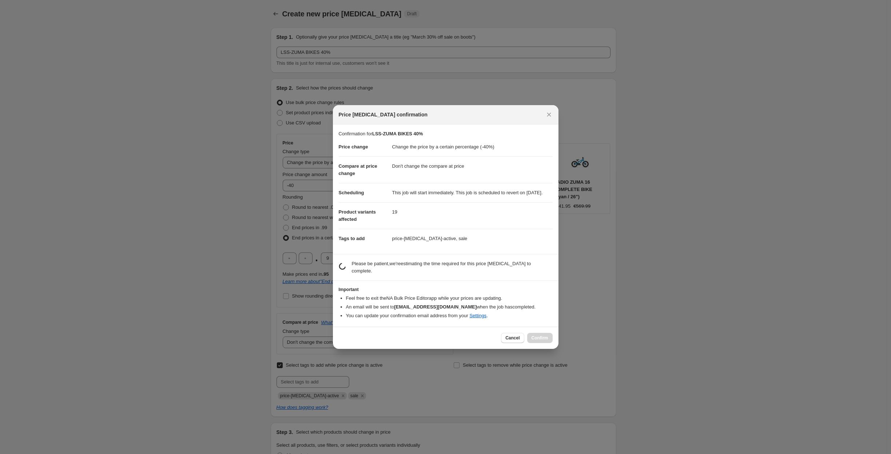
scroll to position [0, 0]
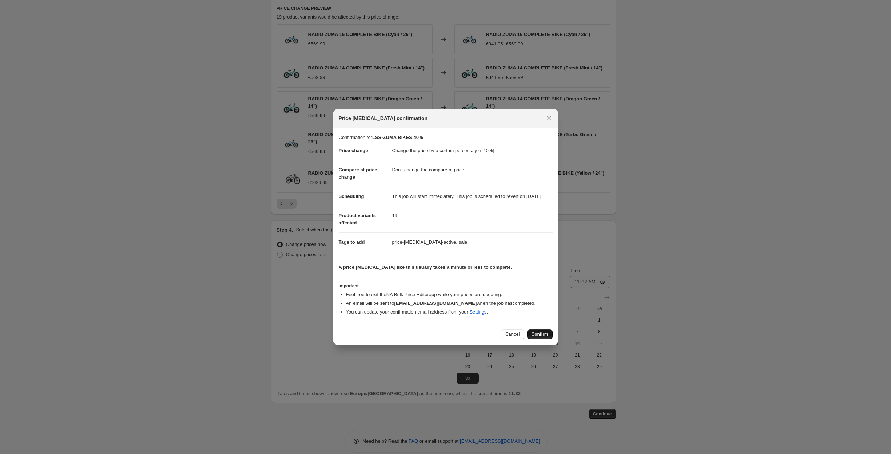
click at [535, 337] on span "Confirm" at bounding box center [540, 335] width 17 height 6
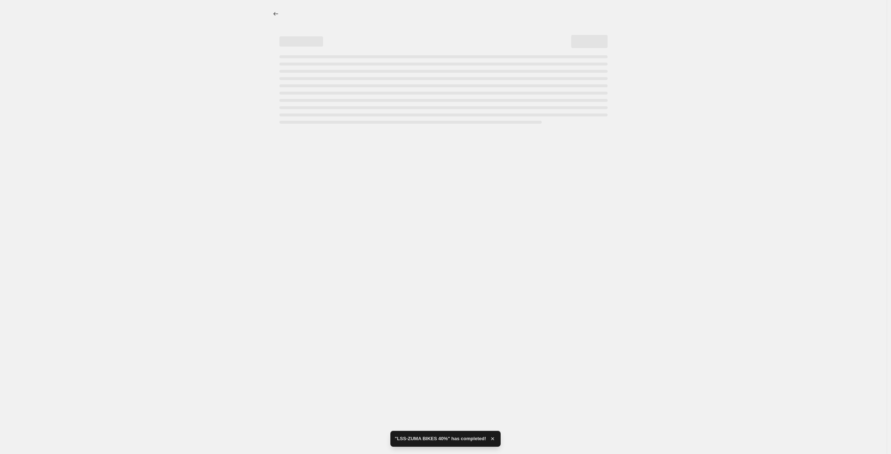
select select "percentage"
select select "no_change"
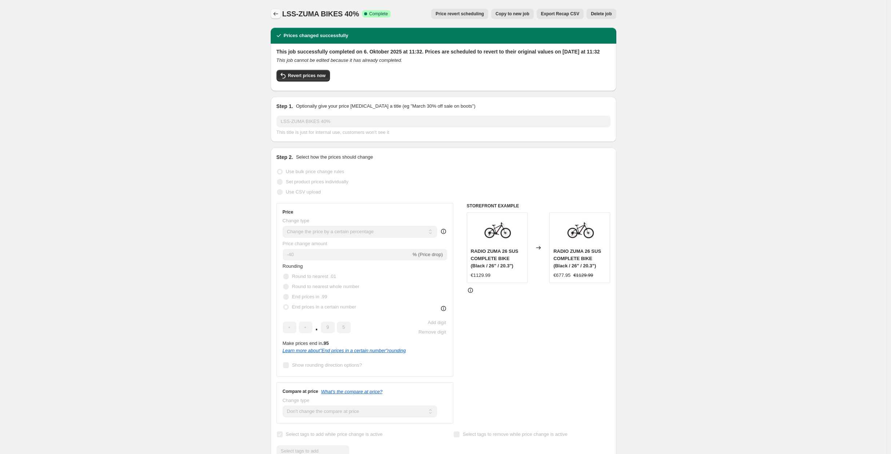
click at [278, 11] on icon "Price change jobs" at bounding box center [275, 13] width 7 height 7
